Goal: Find specific page/section: Find specific page/section

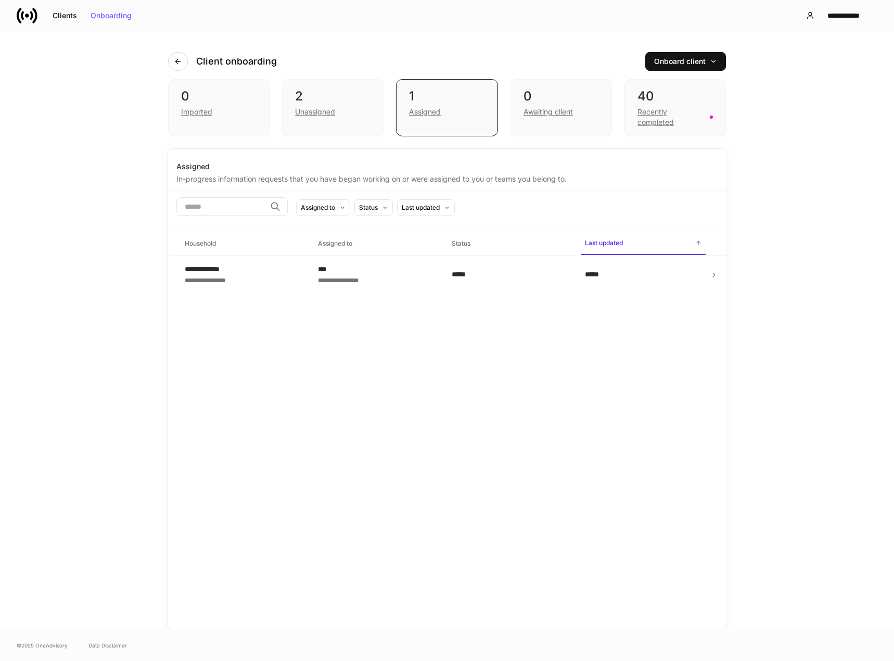
click at [97, 17] on div "Onboarding" at bounding box center [111, 15] width 41 height 7
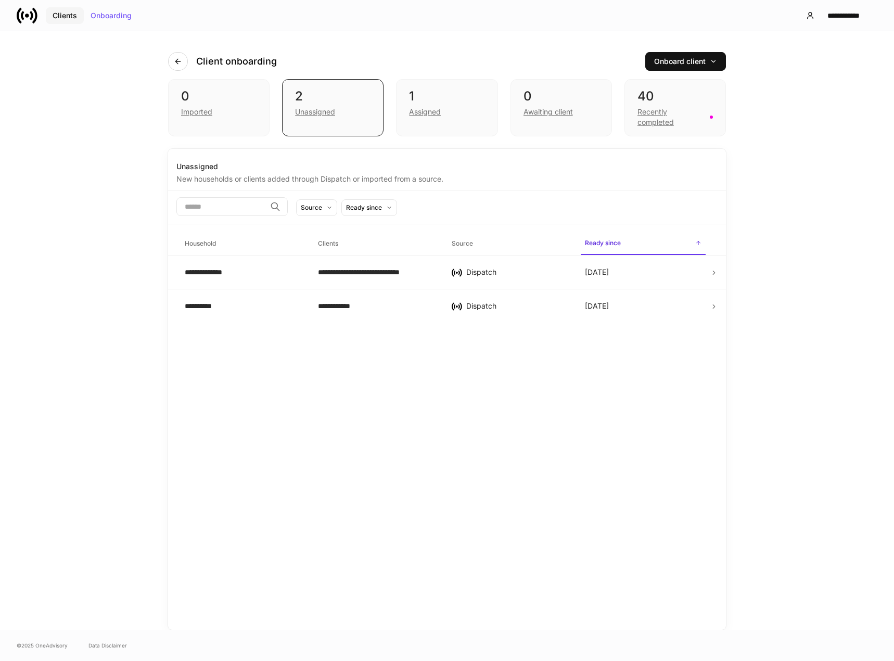
click at [71, 15] on div "Clients" at bounding box center [65, 15] width 24 height 7
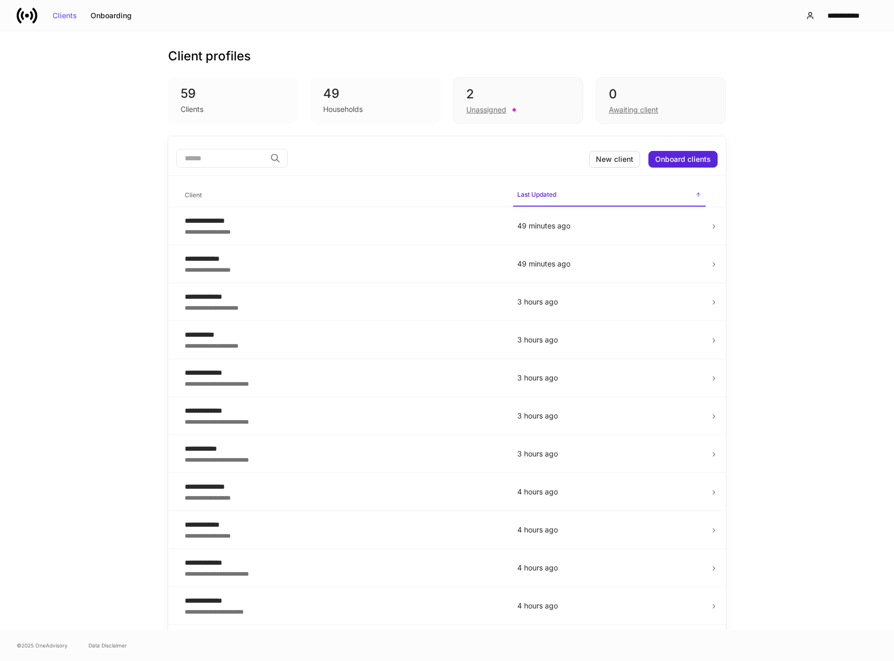
click at [333, 102] on div "Households" at bounding box center [375, 108] width 105 height 12
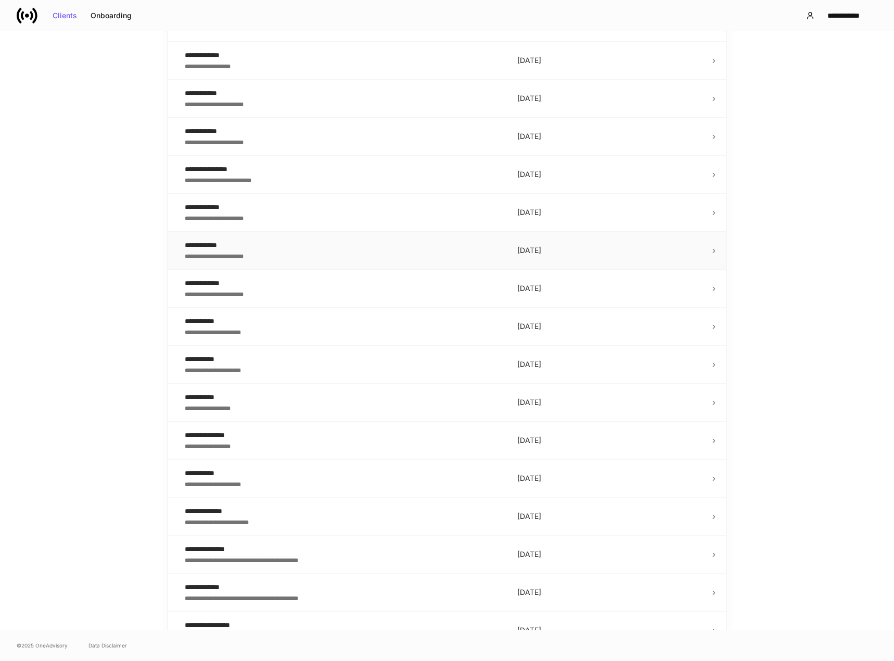
scroll to position [1503, 0]
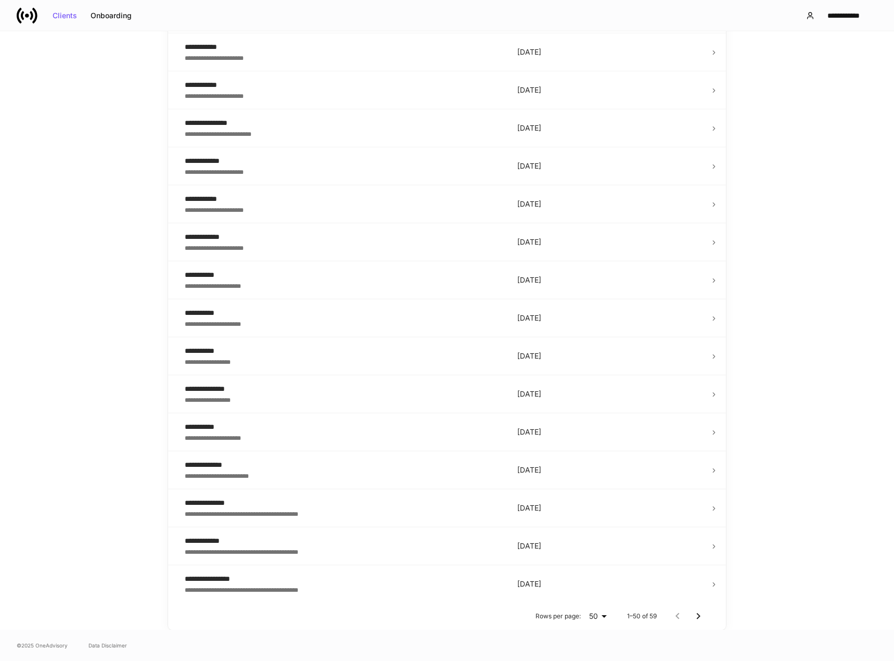
click at [692, 617] on icon "Go to next page" at bounding box center [698, 616] width 12 height 12
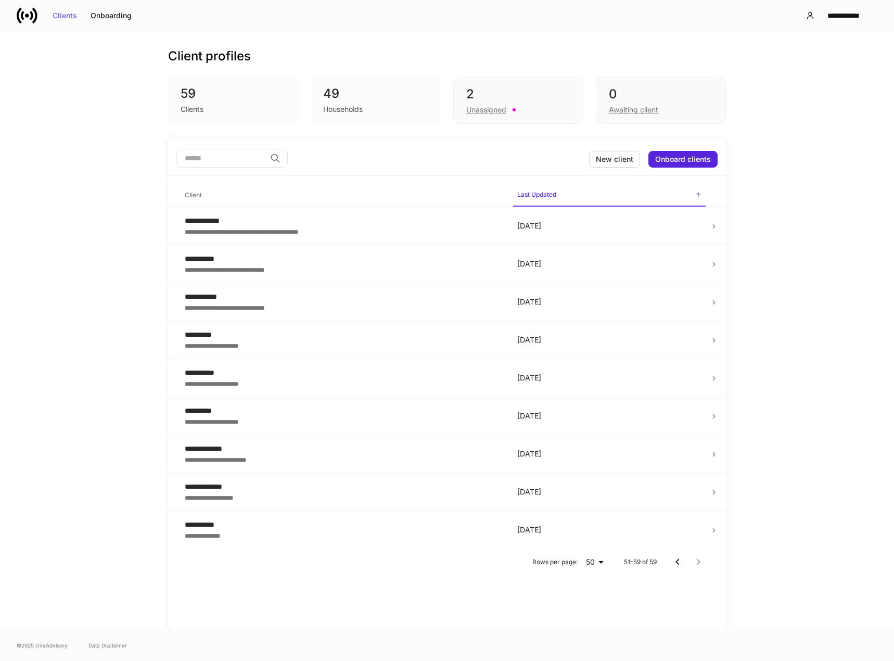
scroll to position [0, 0]
click at [481, 112] on div "Unassigned" at bounding box center [486, 110] width 40 height 10
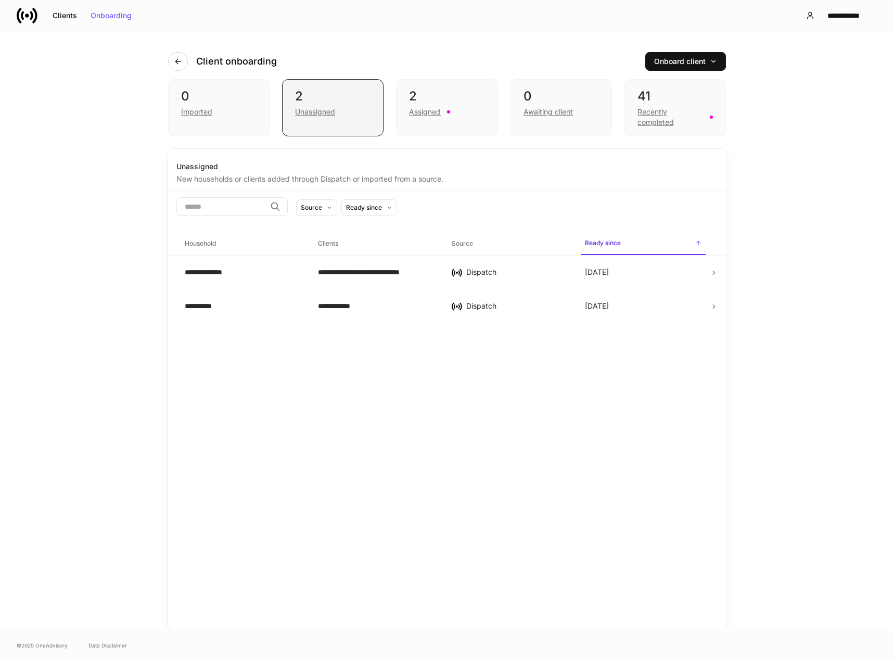
click at [324, 112] on div "Unassigned" at bounding box center [315, 112] width 40 height 10
click at [654, 119] on div "Recently completed" at bounding box center [670, 117] width 66 height 21
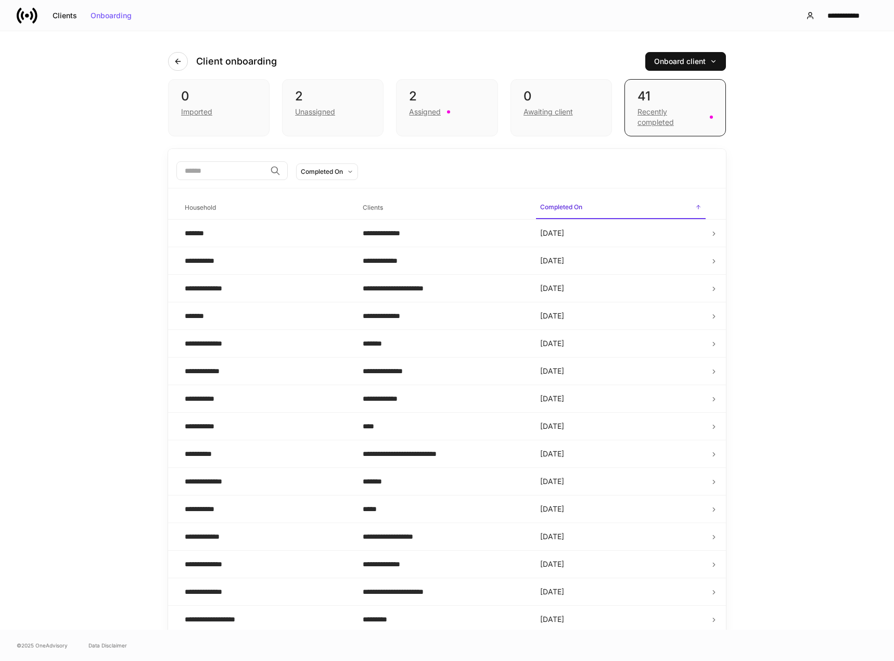
click at [810, 373] on div "**********" at bounding box center [447, 330] width 894 height 598
